Goal: Task Accomplishment & Management: Use online tool/utility

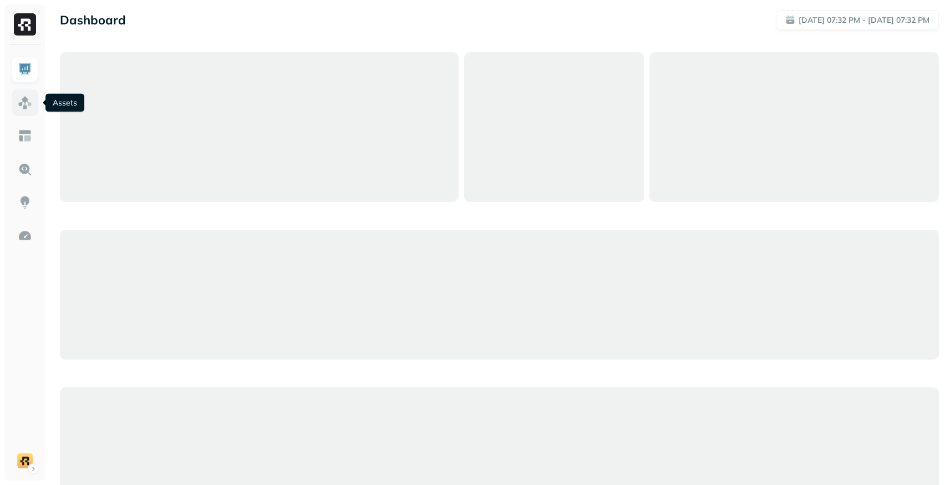
click at [31, 107] on img at bounding box center [25, 102] width 14 height 14
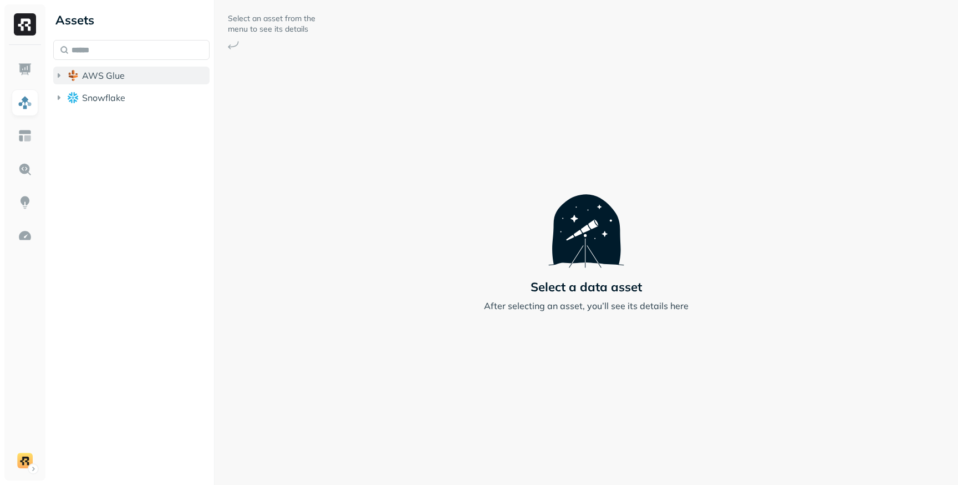
click at [62, 77] on icon "button" at bounding box center [58, 75] width 11 height 11
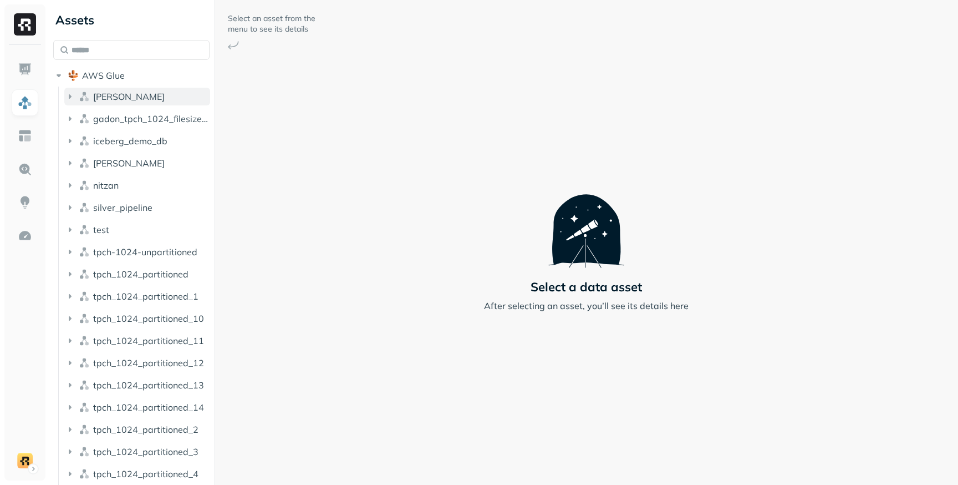
click at [70, 99] on icon "button" at bounding box center [69, 96] width 11 height 11
click at [77, 116] on icon "button" at bounding box center [80, 117] width 11 height 11
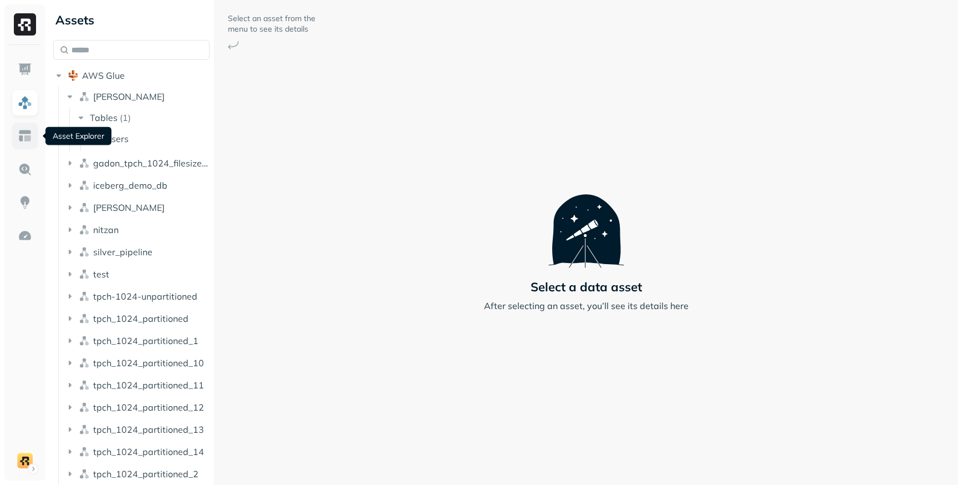
click at [27, 134] on img at bounding box center [25, 136] width 14 height 14
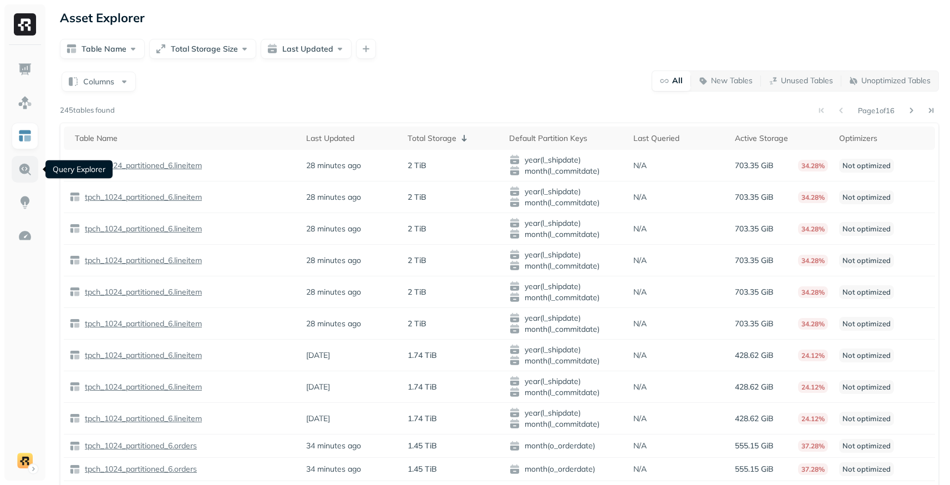
click at [29, 167] on img at bounding box center [25, 169] width 14 height 14
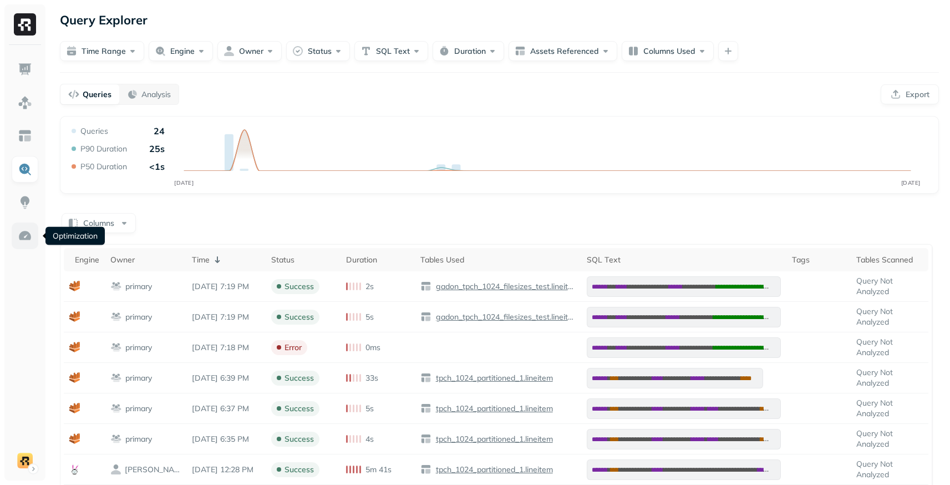
click at [24, 236] on img at bounding box center [25, 235] width 14 height 14
click at [29, 231] on img at bounding box center [25, 235] width 14 height 14
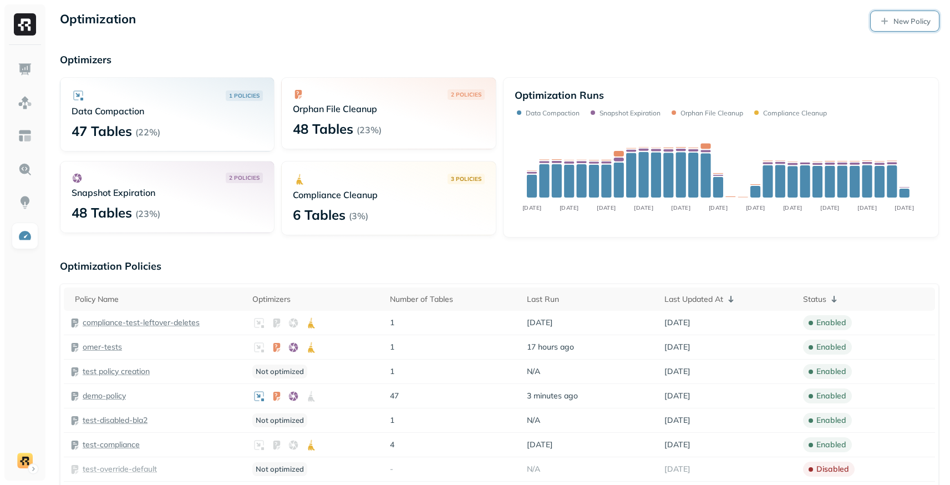
click at [903, 22] on p "New Policy" at bounding box center [911, 21] width 37 height 11
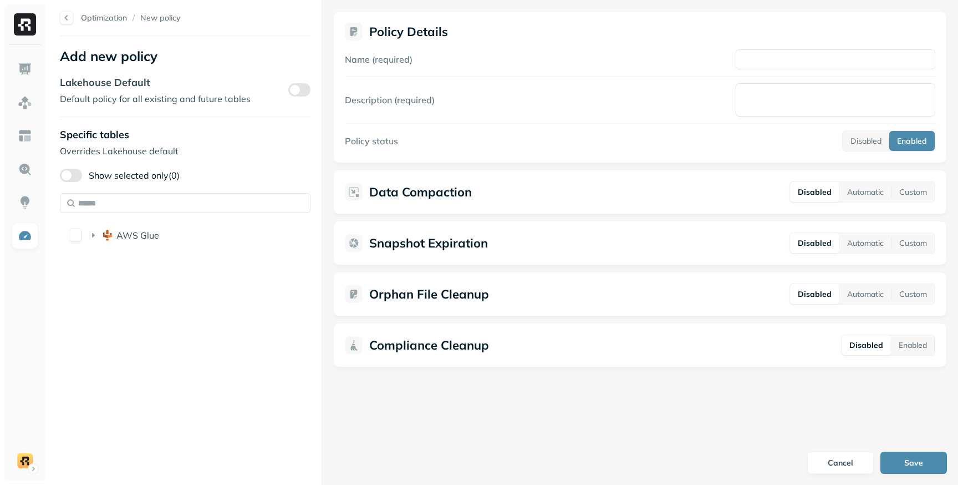
click at [74, 177] on button "Show selected only (0)" at bounding box center [71, 175] width 22 height 13
click at [76, 184] on div "Specific tables Overrides Lakehouse default Show selected only (0)" at bounding box center [185, 179] width 251 height 103
click at [75, 176] on button "Show selected only (0)" at bounding box center [71, 175] width 22 height 13
click at [93, 237] on icon at bounding box center [93, 235] width 11 height 11
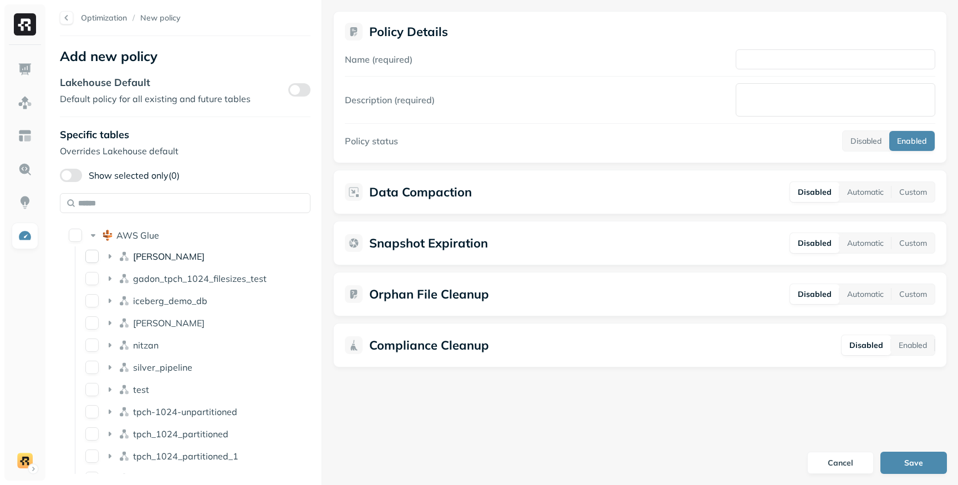
click at [108, 258] on icon at bounding box center [109, 256] width 11 height 11
click at [114, 281] on button "users" at bounding box center [108, 277] width 13 height 13
